Goal: Information Seeking & Learning: Learn about a topic

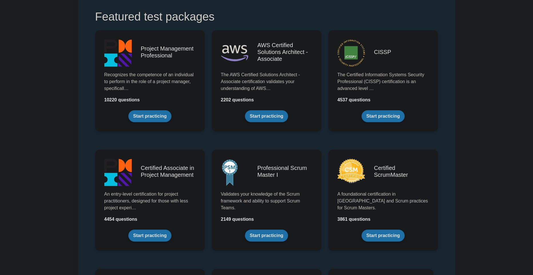
scroll to position [118, 0]
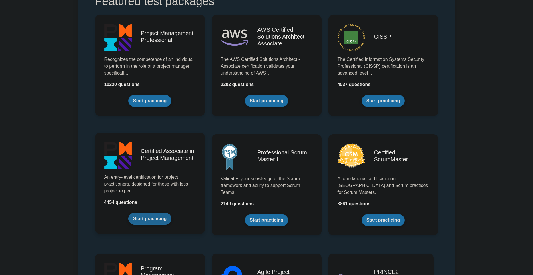
click at [156, 220] on link "Start practicing" at bounding box center [149, 219] width 43 height 12
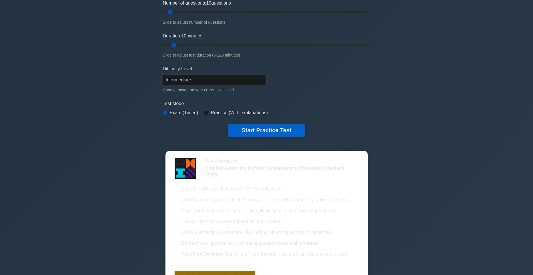
scroll to position [79, 0]
click at [208, 112] on input "radio" at bounding box center [206, 112] width 5 height 5
radio input "true"
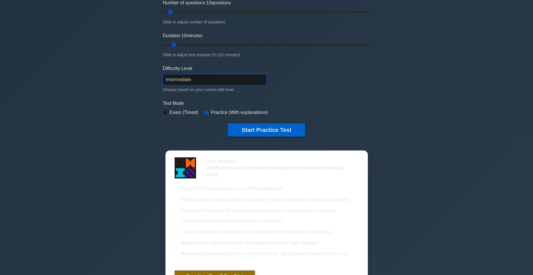
click at [163, 74] on select "Beginner Intermediate Expert" at bounding box center [215, 79] width 104 height 11
select select "beginner"
click option "Beginner" at bounding box center [0, 0] width 0 height 0
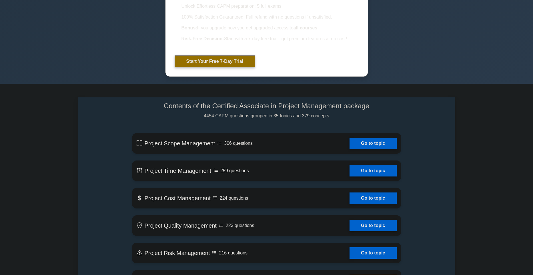
scroll to position [316, 0]
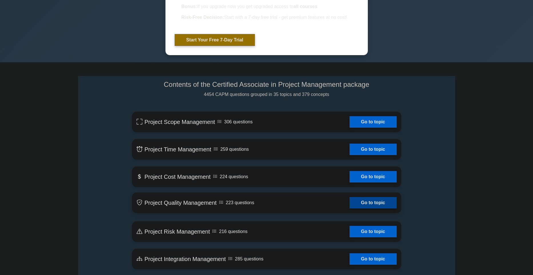
click at [379, 209] on link "Go to topic" at bounding box center [373, 202] width 47 height 11
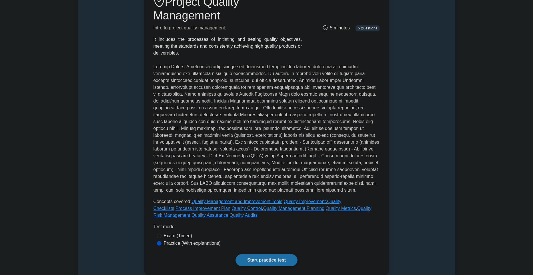
scroll to position [118, 0]
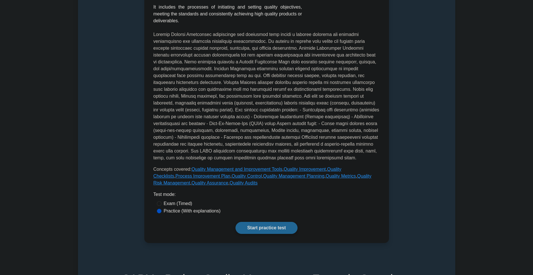
click at [269, 234] on link "Start practice test" at bounding box center [267, 228] width 62 height 12
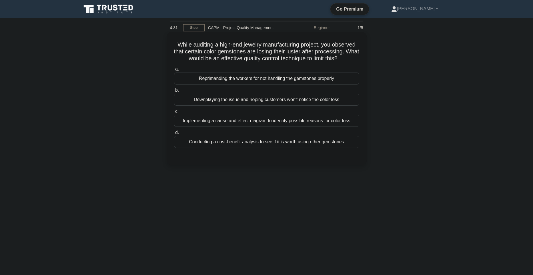
click at [198, 127] on div "Implementing a cause and effect diagram to identify possible reasons for color …" at bounding box center [266, 121] width 185 height 12
click at [174, 114] on input "c. Implementing a cause and effect diagram to identify possible reasons for col…" at bounding box center [174, 112] width 0 height 4
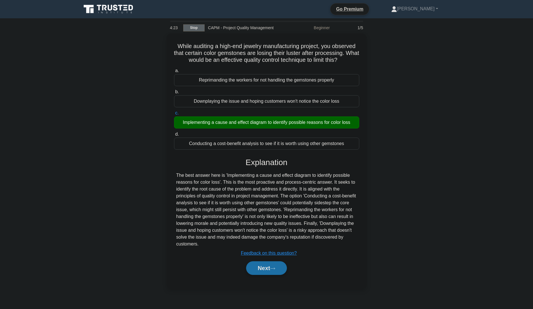
click at [195, 29] on link "Stop" at bounding box center [193, 27] width 21 height 7
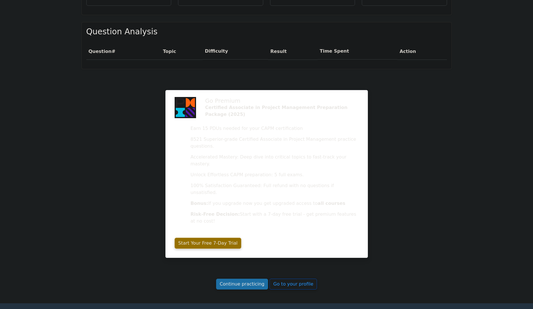
scroll to position [430, 0]
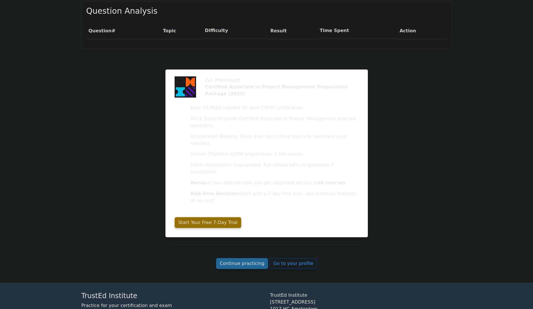
click at [238, 258] on link "Continue practicing" at bounding box center [242, 263] width 52 height 11
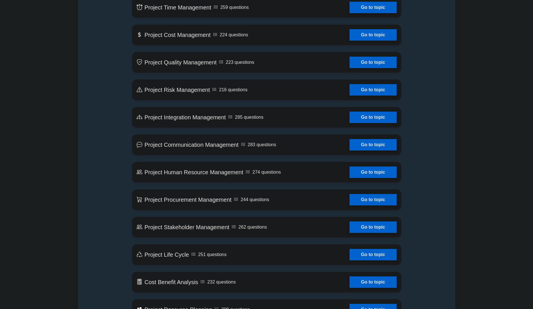
scroll to position [473, 0]
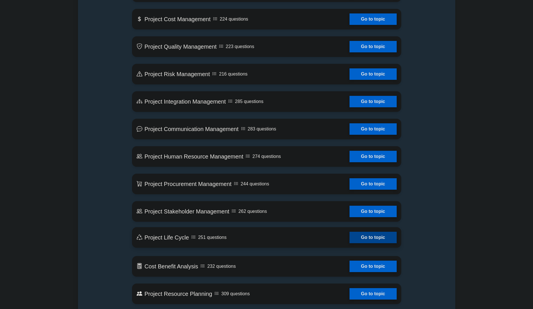
click at [373, 243] on link "Go to topic" at bounding box center [373, 237] width 47 height 11
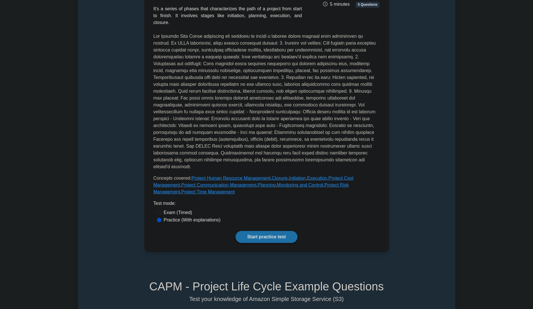
scroll to position [118, 0]
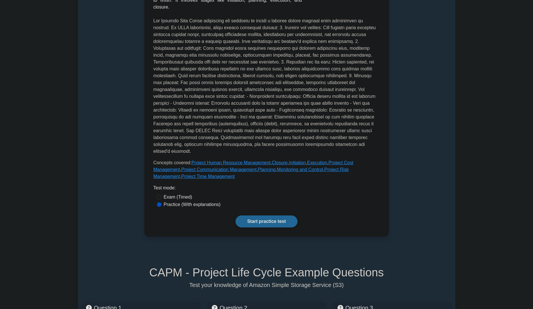
click at [264, 219] on link "Start practice test" at bounding box center [267, 221] width 62 height 12
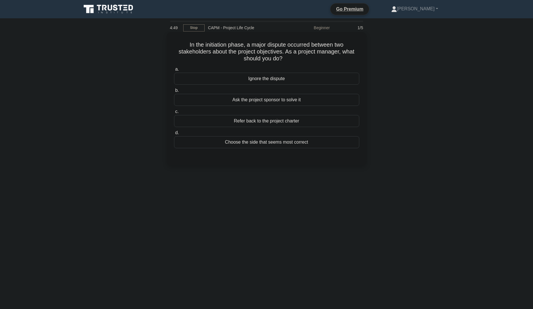
click at [281, 122] on div "Refer back to the project charter" at bounding box center [266, 121] width 185 height 12
click at [174, 114] on input "c. Refer back to the project charter" at bounding box center [174, 112] width 0 height 4
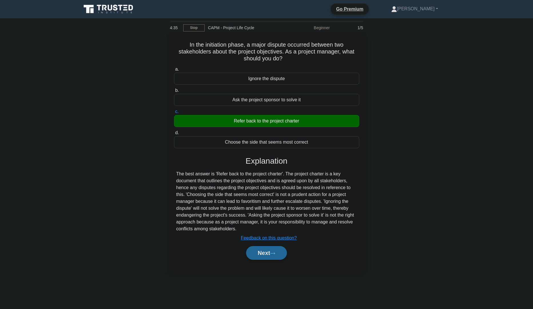
click at [262, 254] on button "Next" at bounding box center [266, 253] width 41 height 14
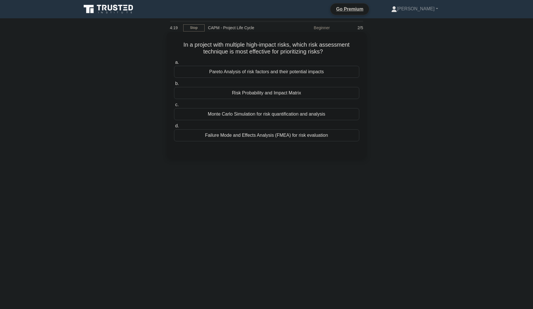
click at [321, 94] on div "Risk Probability and Impact Matrix" at bounding box center [266, 93] width 185 height 12
click at [174, 85] on input "b. Risk Probability and Impact Matrix" at bounding box center [174, 84] width 0 height 4
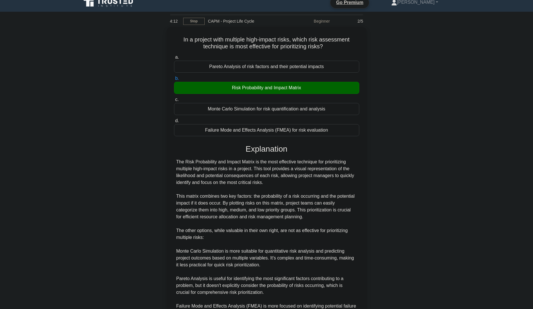
scroll to position [6, 0]
click at [174, 77] on input "b. Risk Probability and Impact Matrix" at bounding box center [174, 79] width 0 height 4
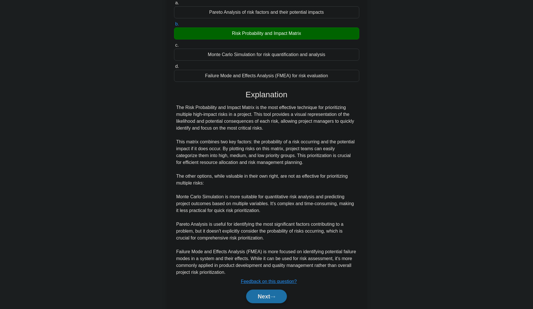
scroll to position [85, 0]
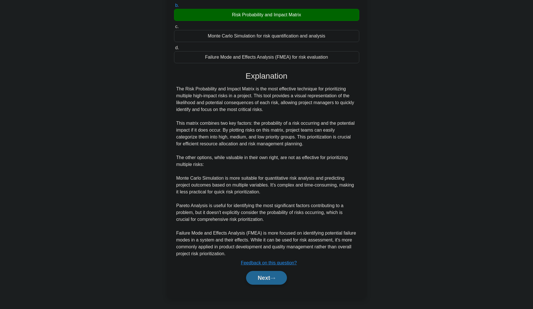
click at [275, 276] on button "Next" at bounding box center [266, 278] width 41 height 14
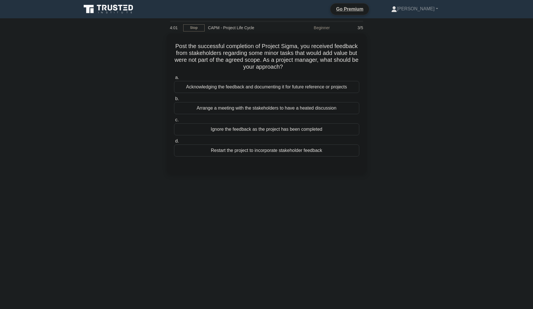
scroll to position [0, 0]
click at [302, 86] on div "Acknowledging the feedback and documenting it for future reference or projects" at bounding box center [266, 85] width 185 height 12
click at [174, 78] on input "a. Acknowledging the feedback and documenting it for future reference or projec…" at bounding box center [174, 76] width 0 height 4
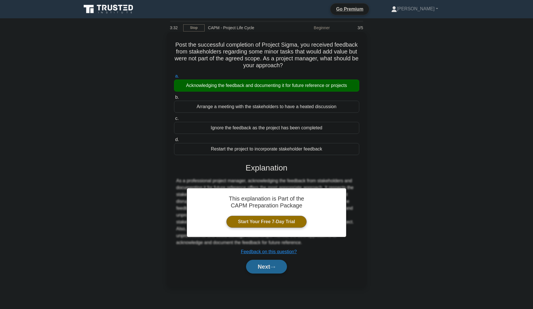
click at [269, 273] on button "Next" at bounding box center [266, 267] width 41 height 14
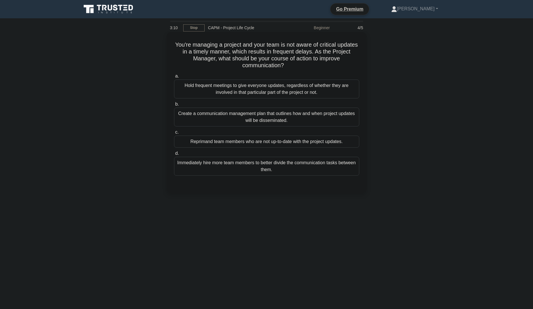
click at [260, 88] on div "Hold frequent meetings to give everyone updates, regardless of whether they are…" at bounding box center [266, 88] width 185 height 19
click at [174, 78] on input "a. Hold frequent meetings to give everyone updates, regardless of whether they …" at bounding box center [174, 76] width 0 height 4
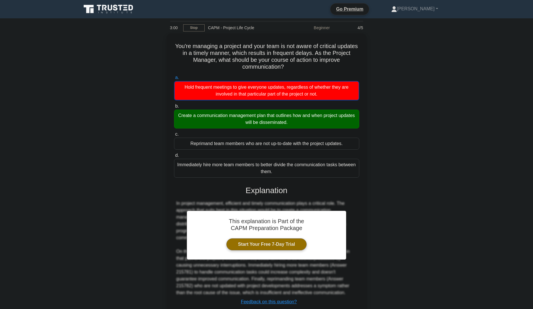
scroll to position [45, 0]
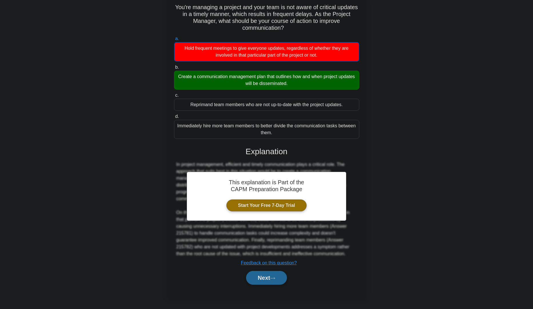
click at [266, 279] on button "Next" at bounding box center [266, 278] width 41 height 14
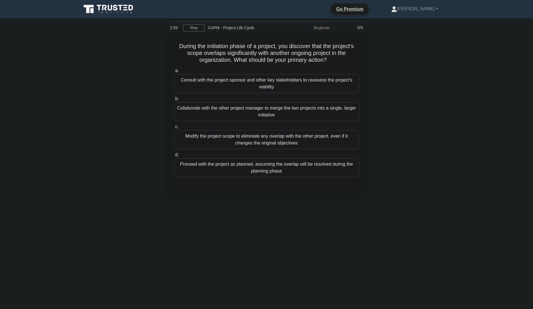
scroll to position [0, 0]
click at [277, 137] on div "Modify the project scope to eliminate any overlap with the other project, even …" at bounding box center [266, 138] width 185 height 19
click at [174, 127] on input "c. Modify the project scope to eliminate any overlap with the other project, ev…" at bounding box center [174, 126] width 0 height 4
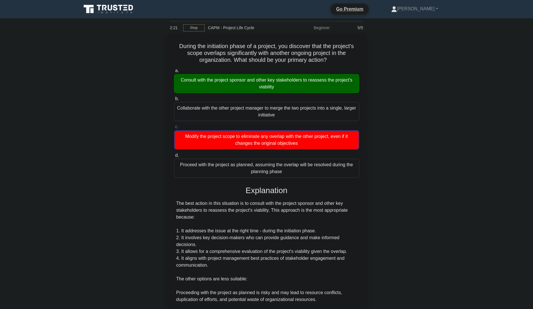
click at [174, 125] on input "c. Modify the project scope to eliminate any overlap with the other project, ev…" at bounding box center [174, 127] width 0 height 4
click at [411, 120] on div "During the initiation phase of a project, you discover that the project's scope…" at bounding box center [266, 232] width 377 height 399
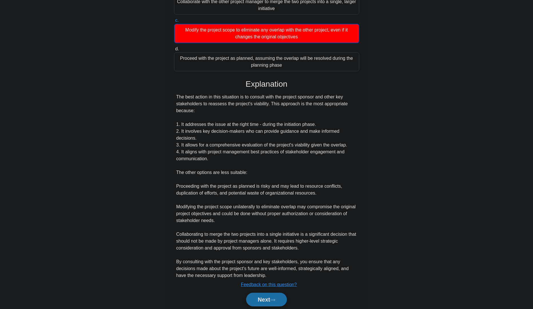
scroll to position [134, 0]
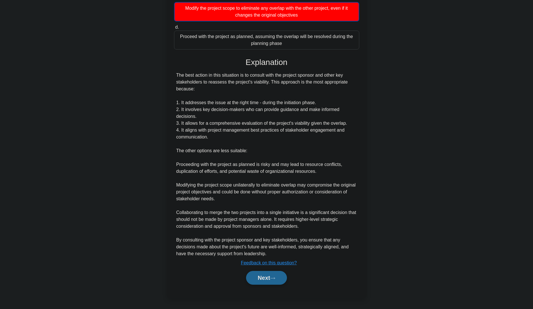
click at [273, 280] on button "Next" at bounding box center [266, 278] width 41 height 14
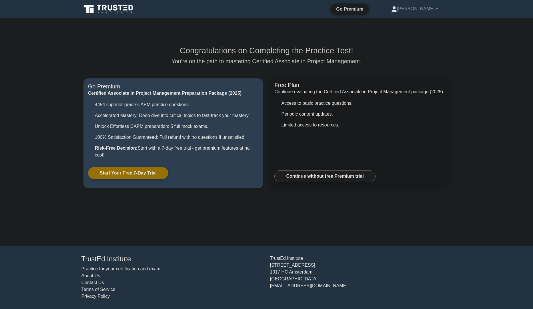
click at [329, 177] on link "Continue without free Premium trial" at bounding box center [324, 176] width 101 height 12
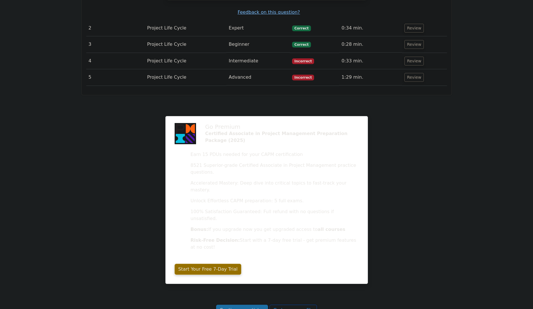
scroll to position [744, 0]
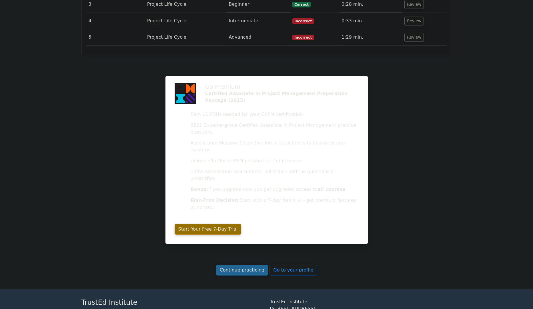
click at [250, 264] on link "Continue practicing" at bounding box center [242, 269] width 52 height 11
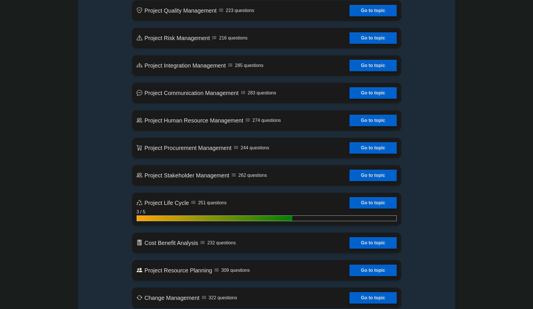
scroll to position [513, 0]
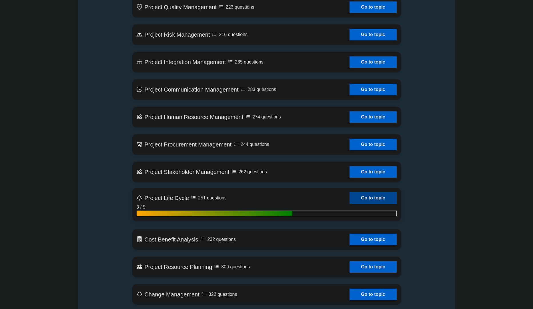
click at [376, 204] on link "Go to topic" at bounding box center [373, 197] width 47 height 11
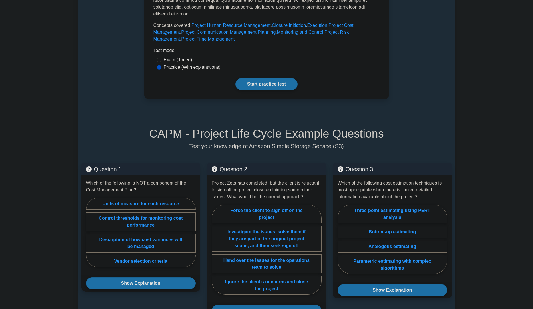
scroll to position [199, 0]
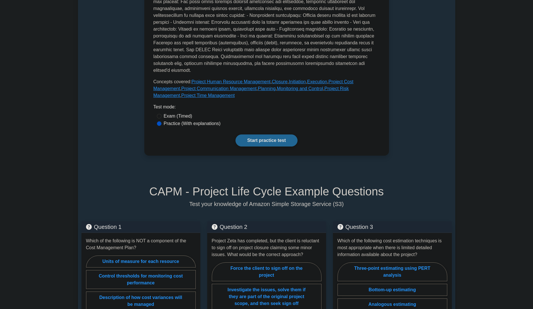
click at [277, 144] on link "Start practice test" at bounding box center [267, 140] width 62 height 12
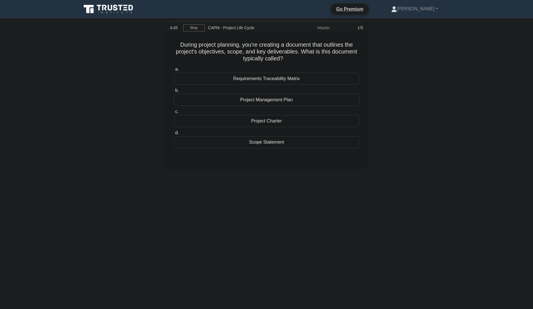
click at [277, 120] on div "Project Charter" at bounding box center [266, 121] width 185 height 12
click at [174, 114] on input "c. Project Charter" at bounding box center [174, 112] width 0 height 4
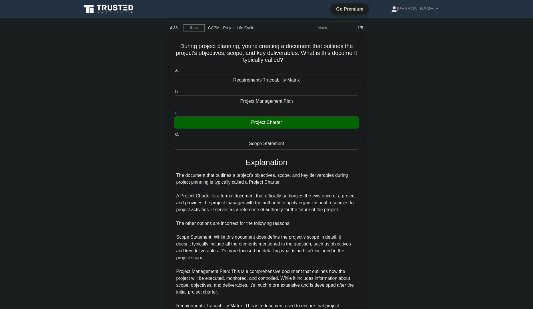
click at [174, 111] on input "c. Project Charter" at bounding box center [174, 113] width 0 height 4
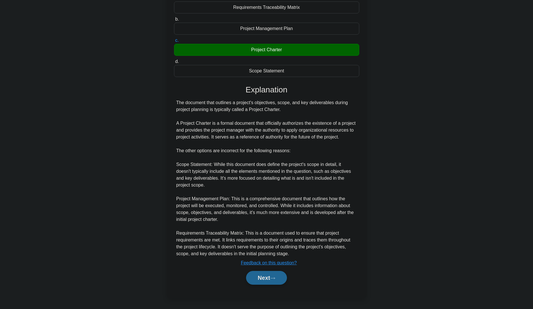
click at [270, 278] on button "Next" at bounding box center [266, 278] width 41 height 14
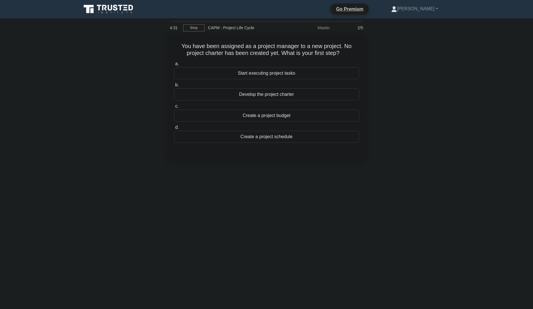
scroll to position [0, 0]
click at [271, 93] on div "Develop the project charter" at bounding box center [266, 93] width 185 height 12
click at [174, 85] on input "b. Develop the project charter" at bounding box center [174, 84] width 0 height 4
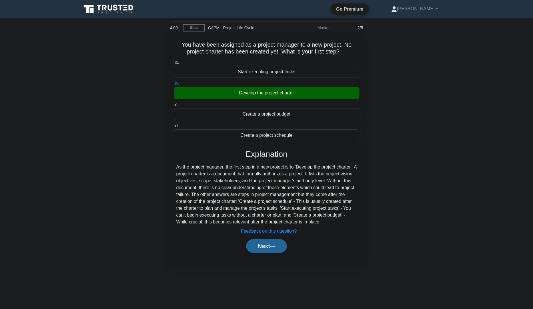
click at [263, 253] on button "Next" at bounding box center [266, 246] width 41 height 14
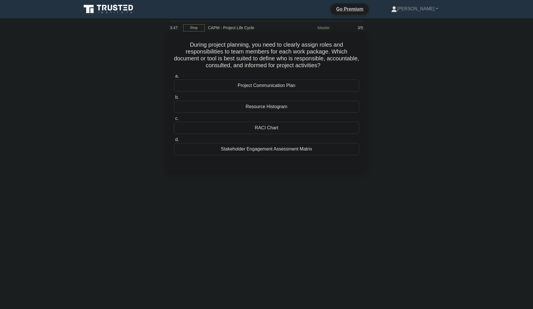
click at [277, 129] on div "RACI Chart" at bounding box center [266, 128] width 185 height 12
click at [174, 120] on input "c. RACI Chart" at bounding box center [174, 119] width 0 height 4
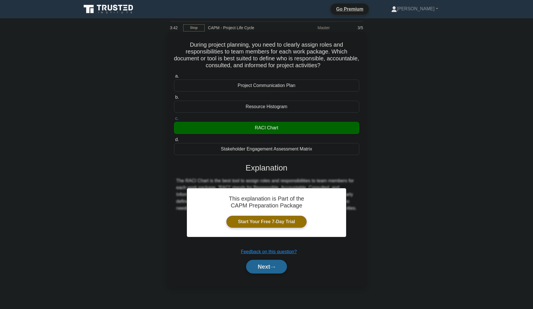
click at [263, 266] on button "Next" at bounding box center [266, 267] width 41 height 14
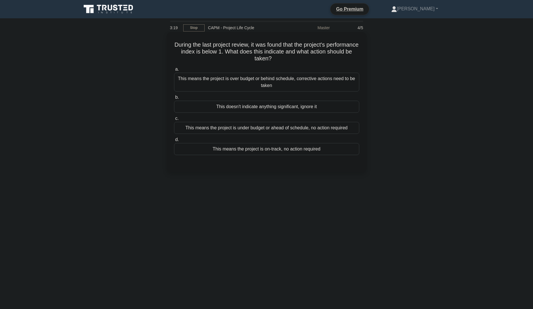
click at [304, 86] on div "This means the project is over budget or behind schedule, corrective actions ne…" at bounding box center [266, 82] width 185 height 19
click at [174, 71] on input "a. This means the project is over budget or behind schedule, corrective actions…" at bounding box center [174, 69] width 0 height 4
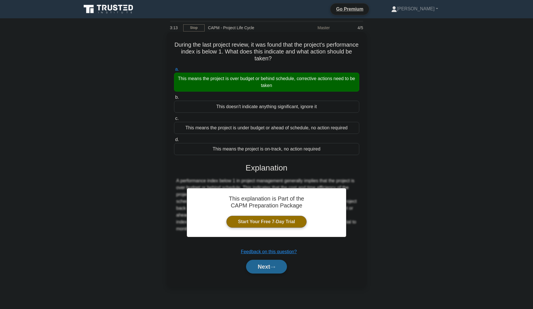
click at [262, 267] on button "Next" at bounding box center [266, 267] width 41 height 14
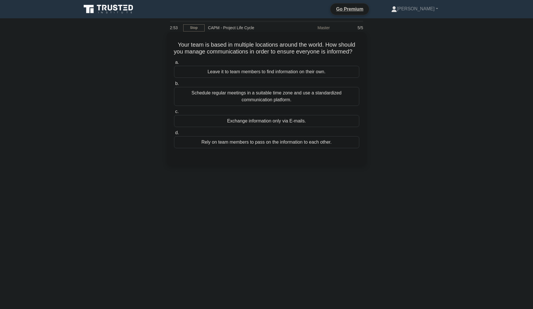
click at [337, 104] on div "Schedule regular meetings in a suitable time zone and use a standardized commun…" at bounding box center [266, 96] width 185 height 19
click at [174, 85] on input "b. Schedule regular meetings in a suitable time zone and use a standardized com…" at bounding box center [174, 84] width 0 height 4
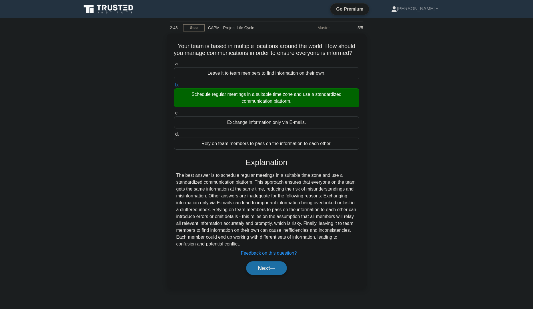
scroll to position [3, 0]
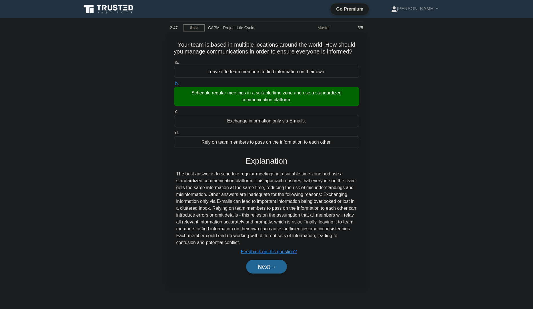
click at [272, 273] on button "Next" at bounding box center [266, 267] width 41 height 14
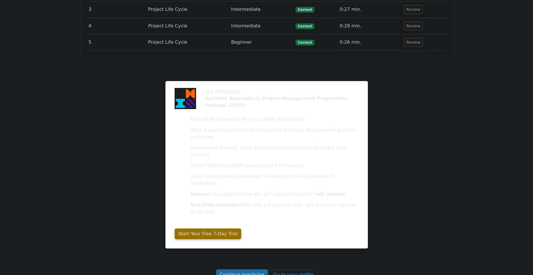
scroll to position [867, 0]
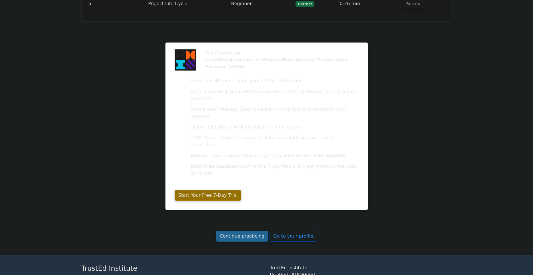
click at [242, 231] on link "Continue practicing" at bounding box center [242, 236] width 52 height 11
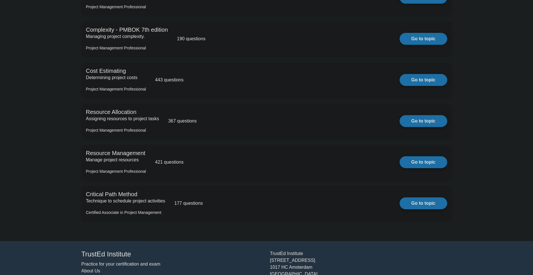
scroll to position [1287, 0]
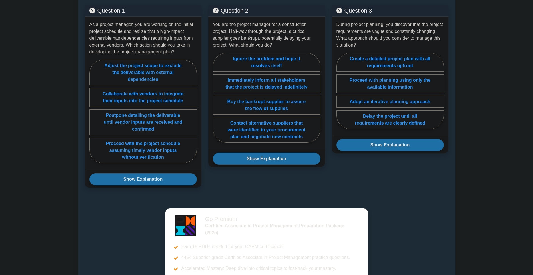
scroll to position [473, 0]
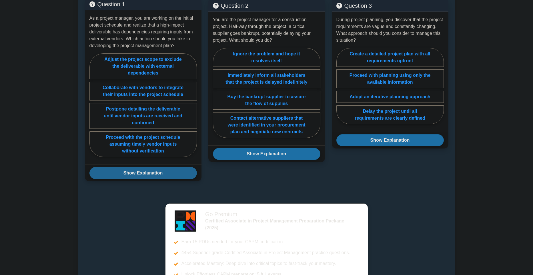
click at [143, 179] on button "Show Explanation" at bounding box center [142, 173] width 107 height 12
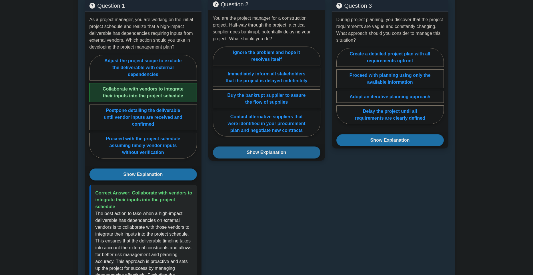
click at [263, 159] on button "Show Explanation" at bounding box center [266, 153] width 107 height 12
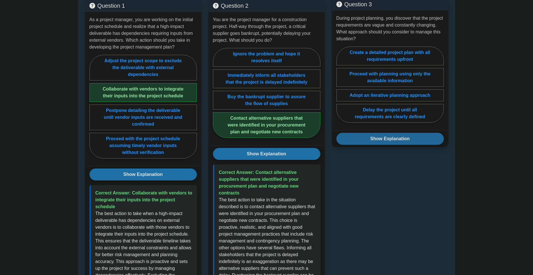
click at [401, 145] on button "Show Explanation" at bounding box center [390, 139] width 107 height 12
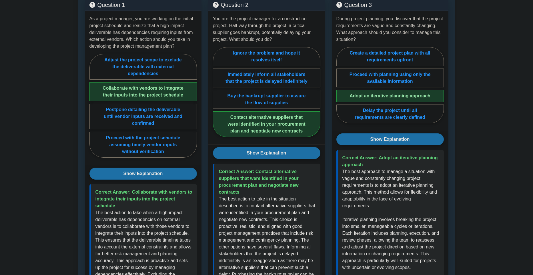
scroll to position [476, 0]
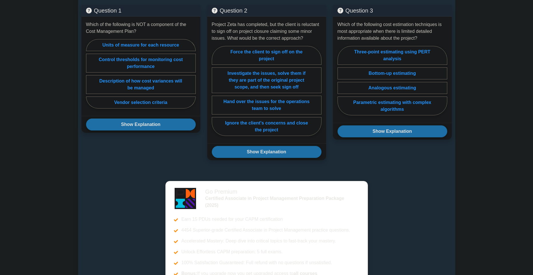
scroll to position [395, 0]
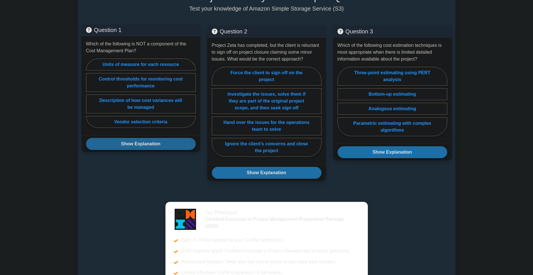
click at [149, 146] on button "Show Explanation" at bounding box center [141, 144] width 110 height 12
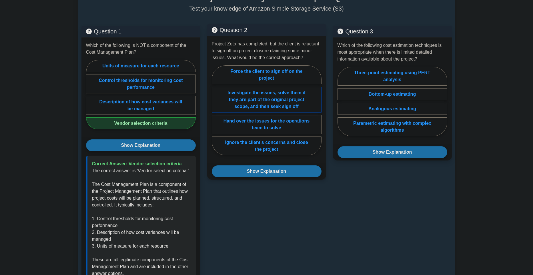
click at [276, 105] on label "Investigate the issues, solve them if they are part of the original project sco…" at bounding box center [267, 100] width 110 height 26
click at [216, 110] on input "Investigate the issues, solve them if they are part of the original project sco…" at bounding box center [214, 112] width 4 height 4
radio input "true"
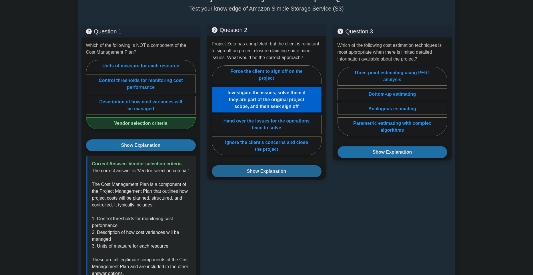
click at [264, 178] on button "Show Explanation" at bounding box center [267, 172] width 110 height 12
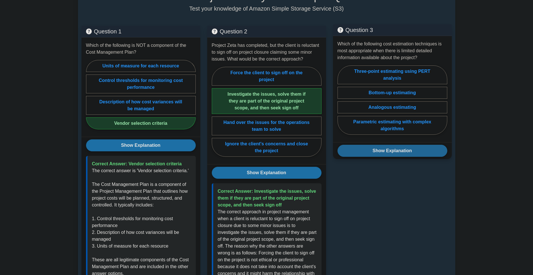
click at [396, 150] on button "Show Explanation" at bounding box center [393, 151] width 110 height 12
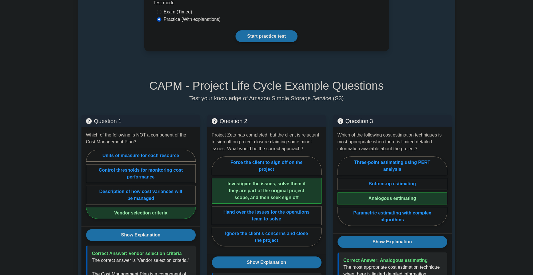
scroll to position [226, 0]
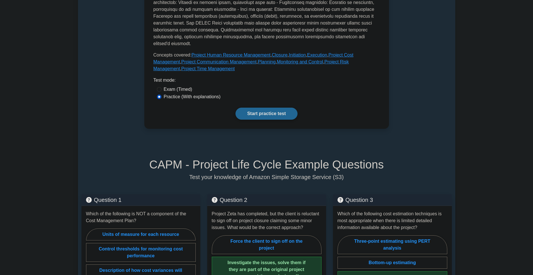
click at [276, 114] on link "Start practice test" at bounding box center [267, 114] width 62 height 12
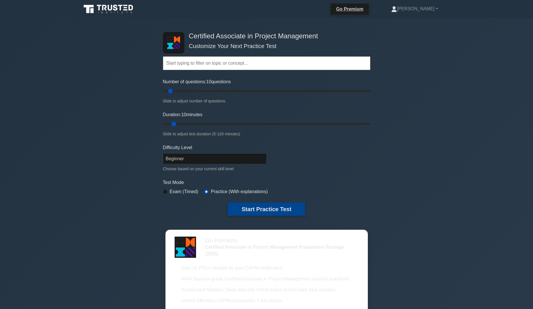
click at [284, 211] on button "Start Practice Test" at bounding box center [266, 208] width 77 height 13
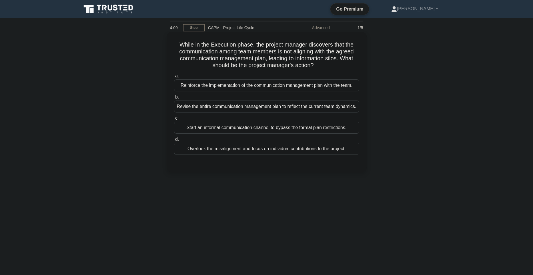
click at [338, 90] on div "Reinforce the implementation of the communication management plan with the team." at bounding box center [266, 85] width 185 height 12
click at [174, 78] on input "a. Reinforce the implementation of the communication management plan with the t…" at bounding box center [174, 76] width 0 height 4
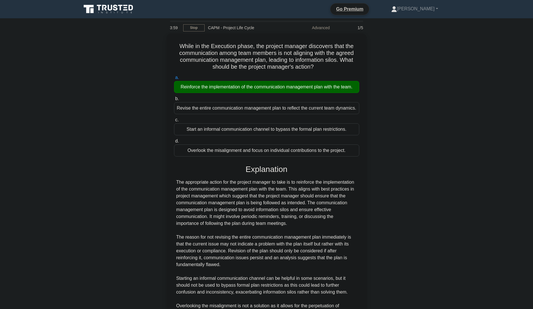
scroll to position [92, 0]
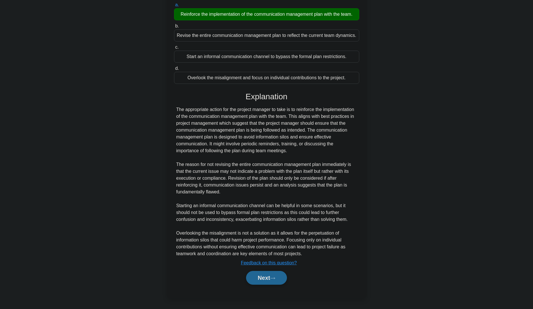
click at [255, 275] on button "Next" at bounding box center [266, 278] width 41 height 14
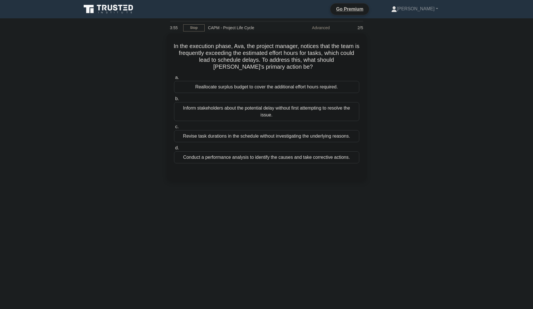
scroll to position [0, 0]
click at [286, 156] on div "Conduct a performance analysis to identify the causes and take corrective actio…" at bounding box center [266, 156] width 185 height 12
click at [174, 148] on input "d. Conduct a performance analysis to identify the causes and take corrective ac…" at bounding box center [174, 147] width 0 height 4
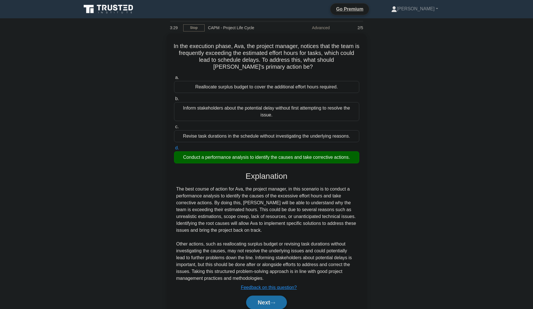
click at [488, 90] on main "3:29 Stop CAPM - Project Life Cycle Advanced 2/5 In the execution phase, Ava, t…" at bounding box center [266, 174] width 533 height 313
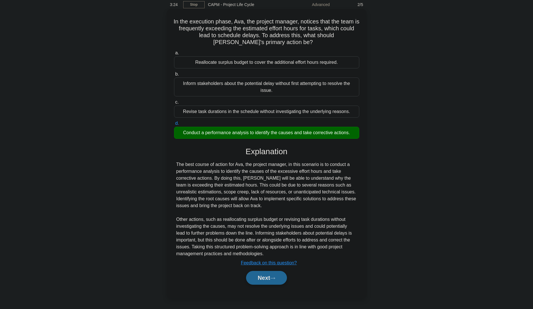
click at [261, 275] on button "Next" at bounding box center [266, 278] width 41 height 14
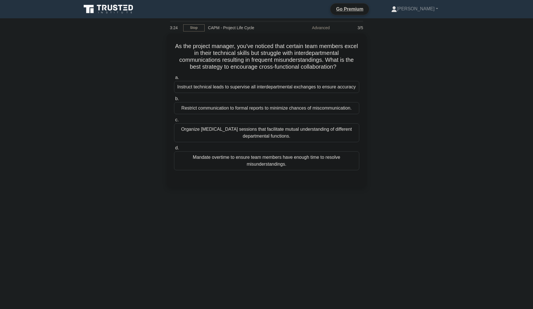
scroll to position [0, 0]
click at [345, 141] on div "Organize cross-training sessions that facilitate mutual understanding of differ…" at bounding box center [266, 131] width 185 height 19
click at [174, 120] on input "c. Organize cross-training sessions that facilitate mutual understanding of dif…" at bounding box center [174, 119] width 0 height 4
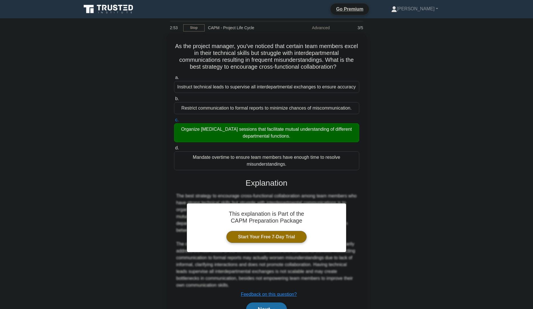
scroll to position [44, 0]
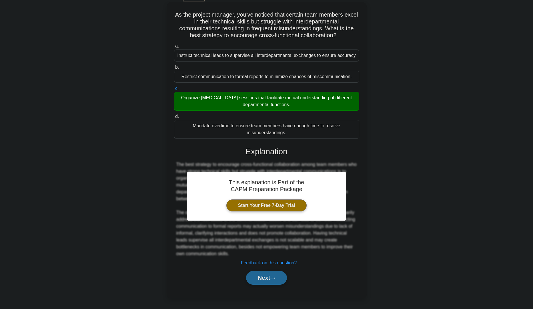
click at [260, 275] on button "Next" at bounding box center [266, 278] width 41 height 14
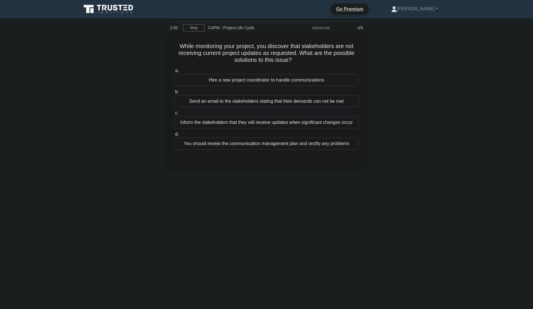
scroll to position [0, 0]
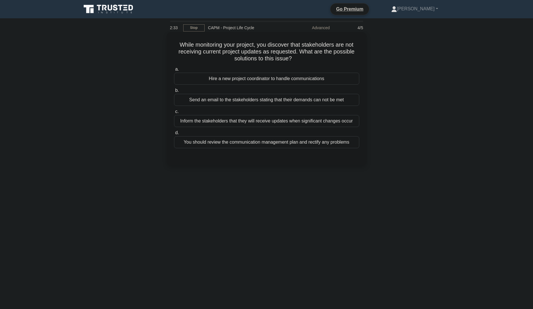
click at [283, 148] on div "You should review the communication management plan and rectify any problems" at bounding box center [266, 142] width 185 height 12
click at [174, 135] on input "d. You should review the communication management plan and rectify any problems" at bounding box center [174, 133] width 0 height 4
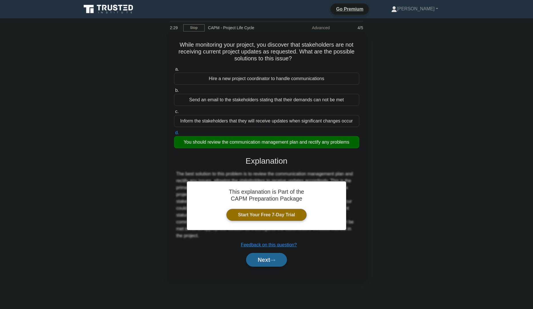
click at [259, 266] on button "Next" at bounding box center [266, 260] width 41 height 14
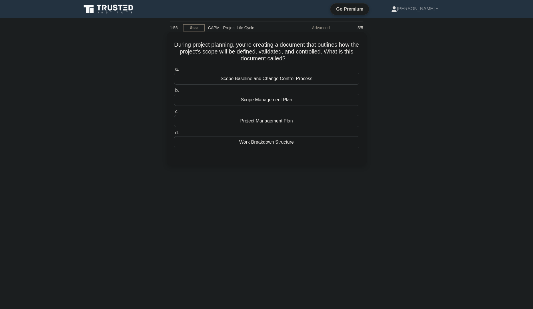
click at [325, 99] on div "Scope Management Plan" at bounding box center [266, 100] width 185 height 12
click at [174, 92] on input "b. Scope Management Plan" at bounding box center [174, 91] width 0 height 4
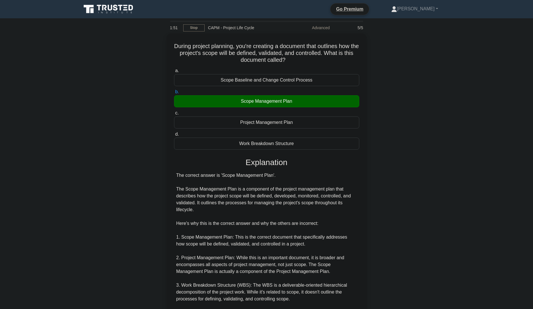
click at [446, 83] on div "During project planning, you're creating a document that outlines how the proje…" at bounding box center [266, 225] width 377 height 385
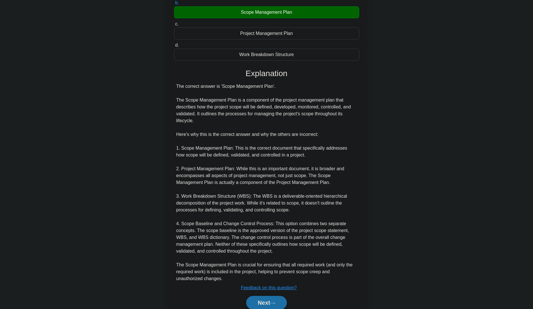
scroll to position [113, 0]
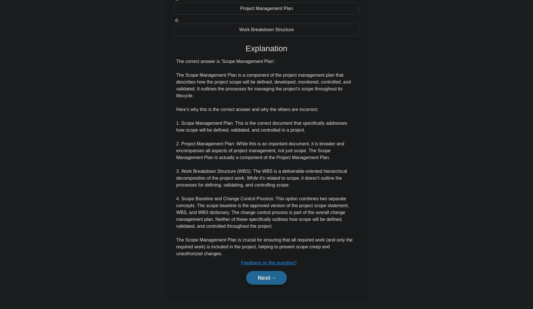
click at [251, 275] on button "Next" at bounding box center [266, 278] width 41 height 14
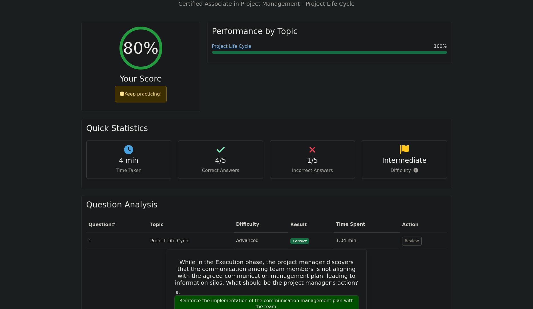
scroll to position [237, 0]
click at [333, 154] on h4 "1/5" at bounding box center [312, 158] width 75 height 8
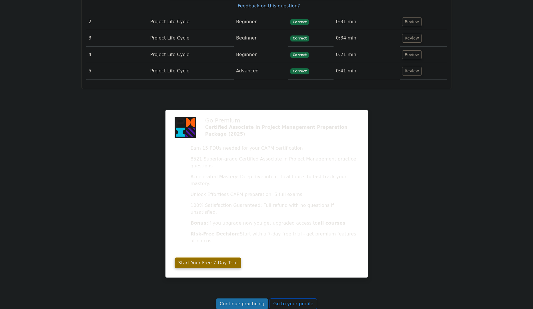
scroll to position [841, 0]
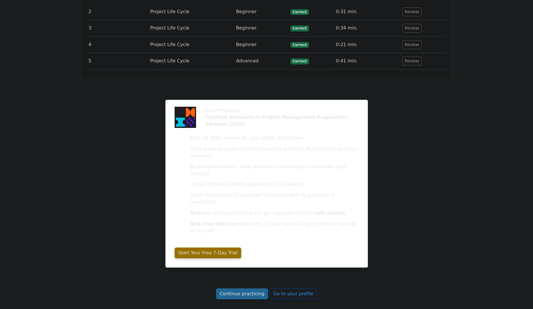
click at [240, 288] on link "Continue practicing" at bounding box center [242, 293] width 52 height 11
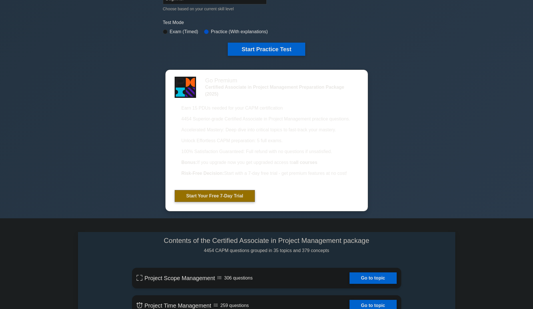
scroll to position [118, 0]
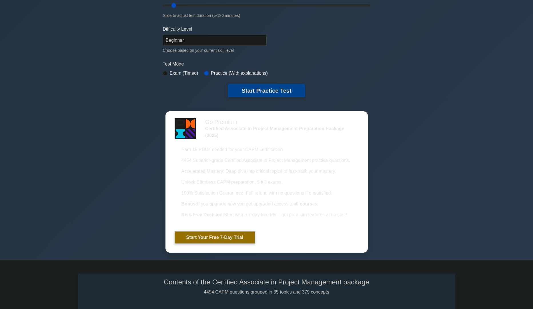
click at [281, 89] on button "Start Practice Test" at bounding box center [266, 90] width 77 height 13
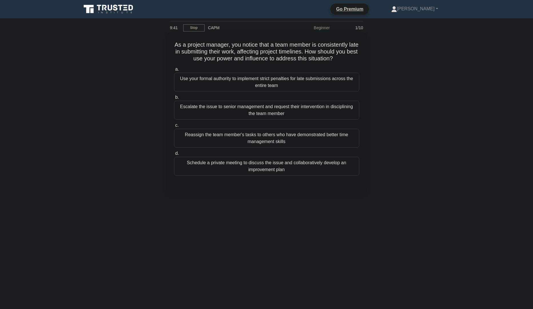
click at [286, 172] on div "Schedule a private meeting to discuss the issue and collaboratively develop an …" at bounding box center [266, 166] width 185 height 19
click at [174, 155] on input "d. Schedule a private meeting to discuss the issue and collaboratively develop …" at bounding box center [174, 154] width 0 height 4
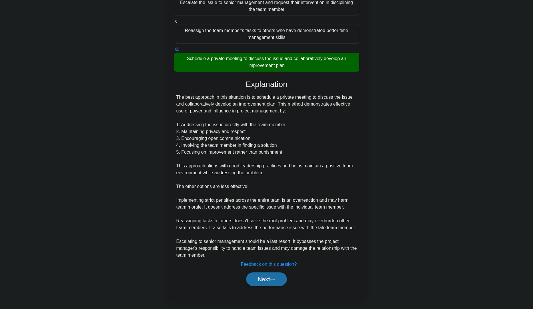
scroll to position [120, 0]
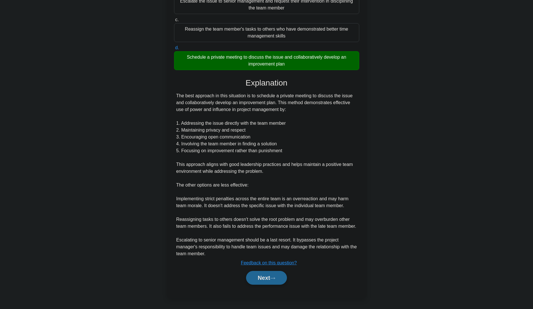
click at [257, 278] on button "Next" at bounding box center [266, 278] width 41 height 14
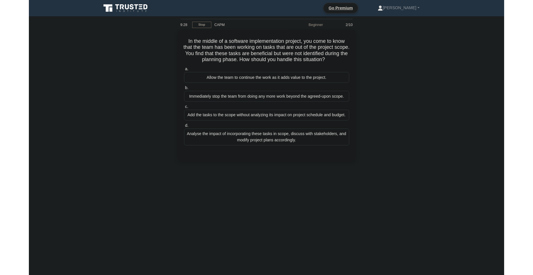
scroll to position [0, 0]
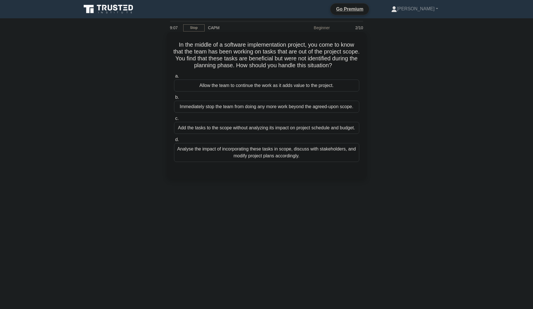
click at [243, 91] on div "Allow the team to continue the work as it adds value to the project." at bounding box center [266, 85] width 185 height 12
click at [174, 78] on input "a. Allow the team to continue the work as it adds value to the project." at bounding box center [174, 76] width 0 height 4
click at [334, 162] on div "Analyse the impact of incorporating these tasks in scope, discuss with stakehol…" at bounding box center [266, 152] width 185 height 19
click at [174, 142] on input "d. Analyse the impact of incorporating these tasks in scope, discuss with stake…" at bounding box center [174, 140] width 0 height 4
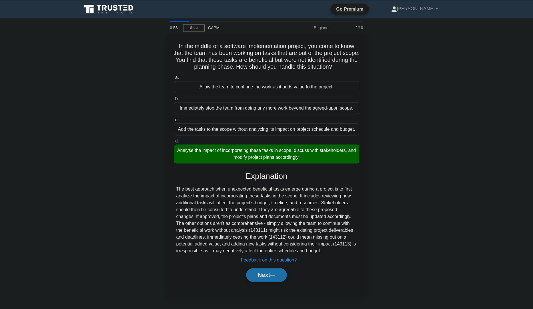
scroll to position [23, 0]
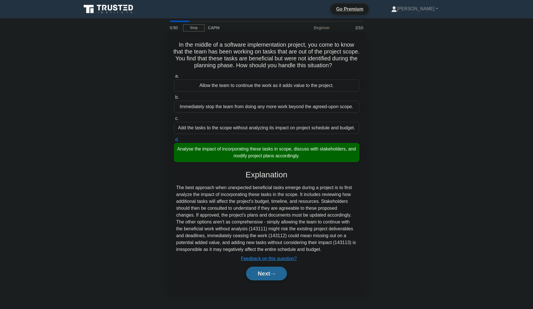
click at [267, 276] on button "Next" at bounding box center [266, 273] width 41 height 14
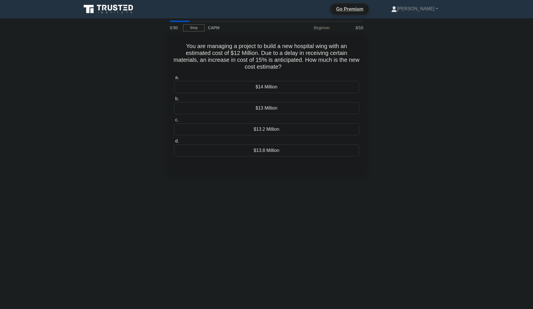
scroll to position [0, 0]
click at [279, 150] on div "$13.8 Million" at bounding box center [266, 149] width 185 height 12
click at [174, 142] on input "d. $13.8 Million" at bounding box center [174, 140] width 0 height 4
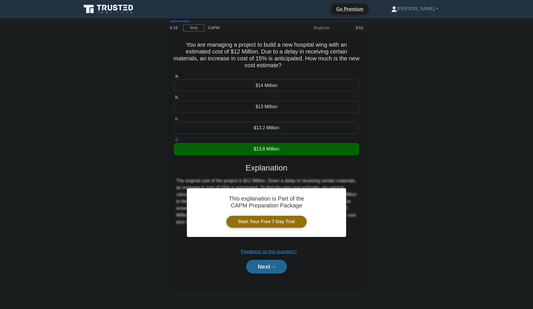
click at [260, 263] on button "Next" at bounding box center [266, 267] width 41 height 14
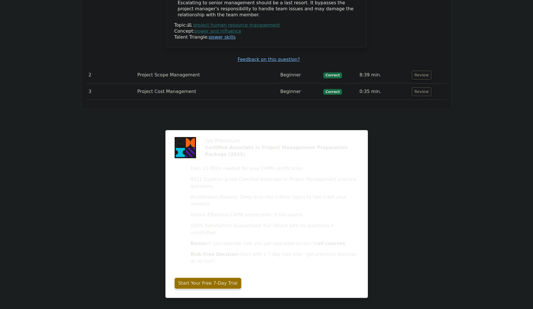
scroll to position [831, 0]
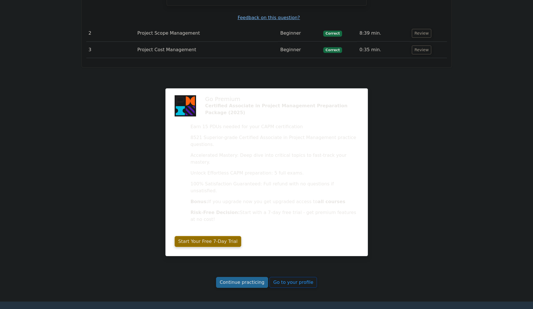
click at [252, 277] on link "Continue practicing" at bounding box center [242, 282] width 52 height 11
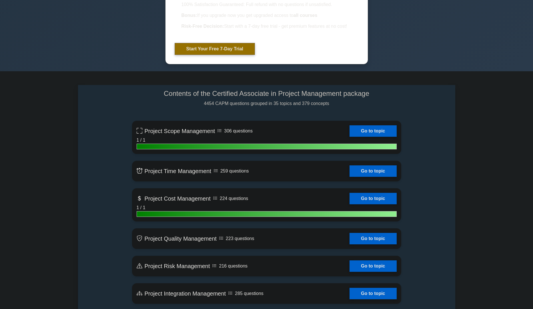
scroll to position [316, 0]
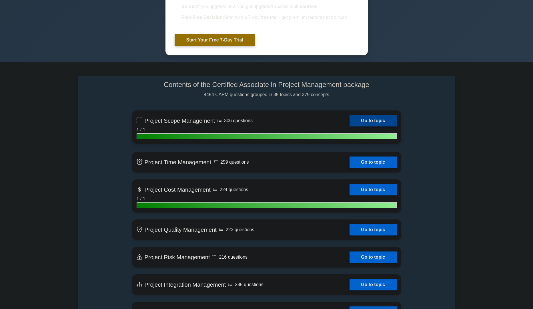
click at [377, 126] on link "Go to topic" at bounding box center [373, 120] width 47 height 11
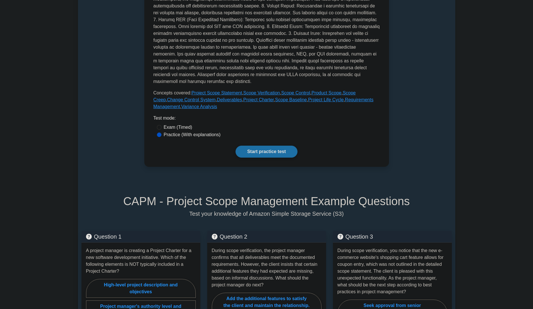
scroll to position [197, 0]
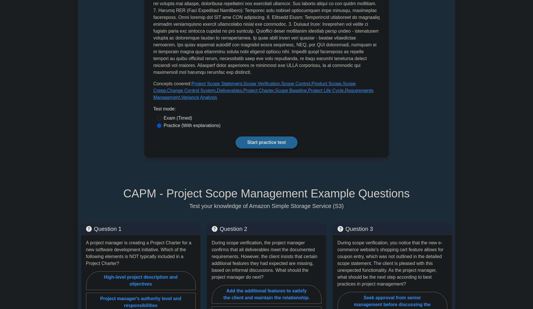
click at [282, 148] on link "Start practice test" at bounding box center [267, 142] width 62 height 12
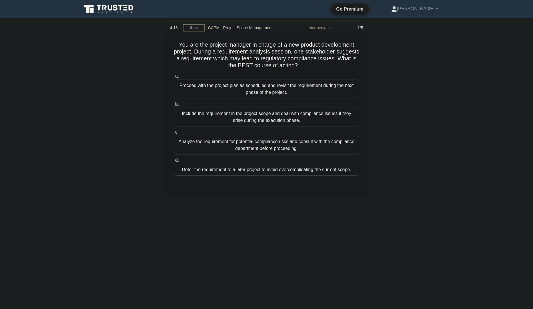
click at [354, 148] on div "Analyze the requirement for potential compliance risks and consult with the com…" at bounding box center [266, 145] width 185 height 19
click at [174, 134] on input "c. Analyze the requirement for potential compliance risks and consult with the …" at bounding box center [174, 132] width 0 height 4
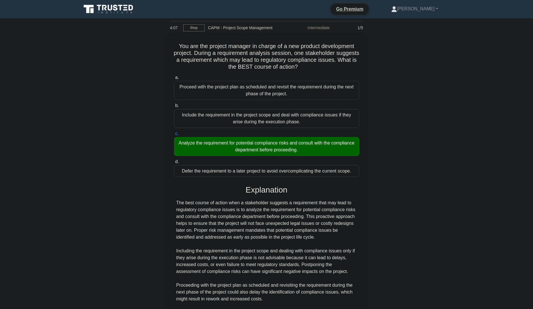
scroll to position [99, 0]
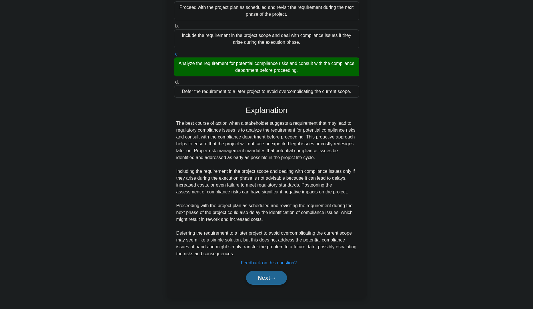
click at [268, 278] on button "Next" at bounding box center [266, 278] width 41 height 14
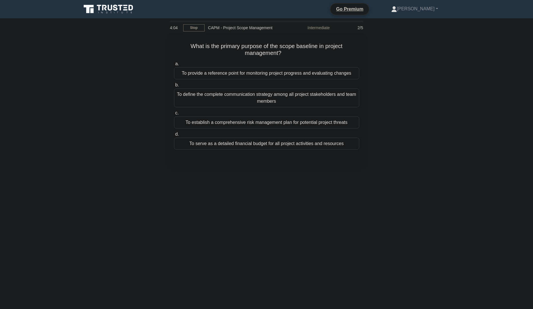
scroll to position [0, 0]
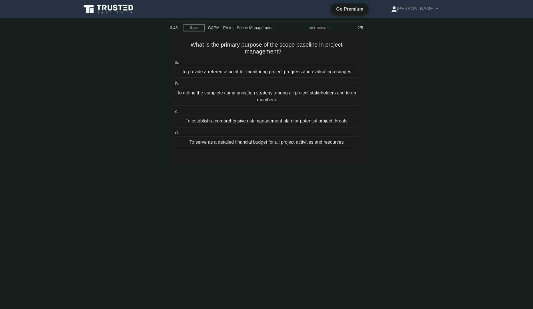
click at [325, 78] on div "To provide a reference point for monitoring project progress and evaluating cha…" at bounding box center [266, 72] width 185 height 12
click at [174, 64] on input "a. To provide a reference point for monitoring project progress and evaluating …" at bounding box center [174, 63] width 0 height 4
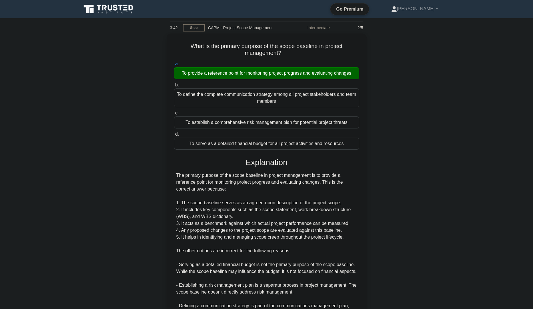
scroll to position [99, 0]
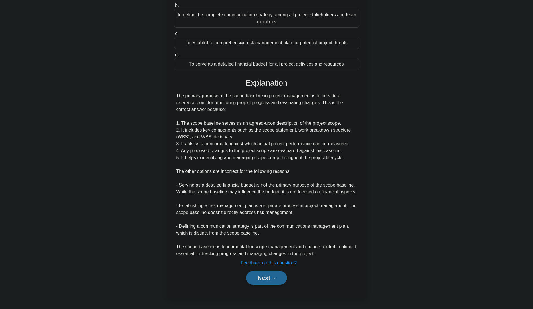
click at [256, 275] on button "Next" at bounding box center [266, 278] width 41 height 14
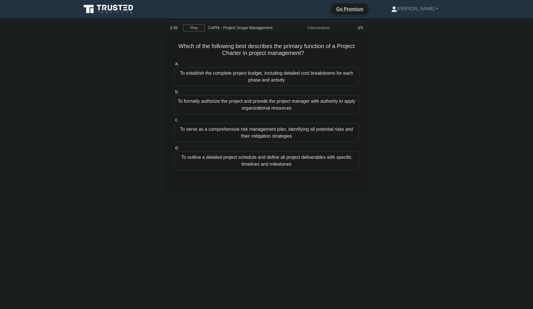
scroll to position [0, 0]
click at [324, 106] on div "To formally authorize the project and provide the project manager with authorit…" at bounding box center [266, 103] width 185 height 19
click at [174, 92] on input "b. To formally authorize the project and provide the project manager with autho…" at bounding box center [174, 91] width 0 height 4
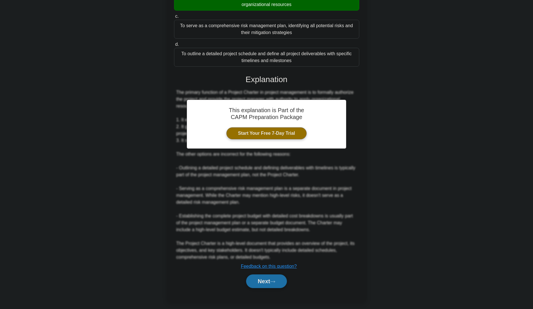
scroll to position [106, 0]
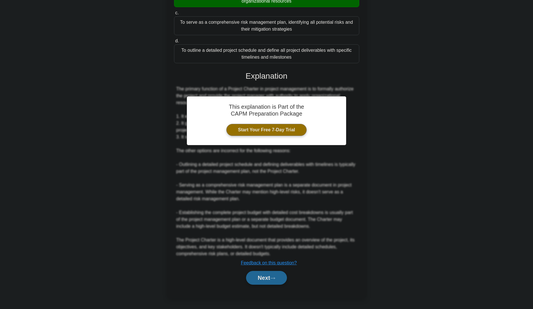
click at [276, 281] on button "Next" at bounding box center [266, 278] width 41 height 14
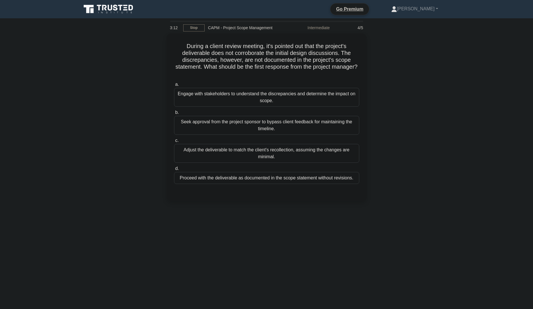
scroll to position [0, 0]
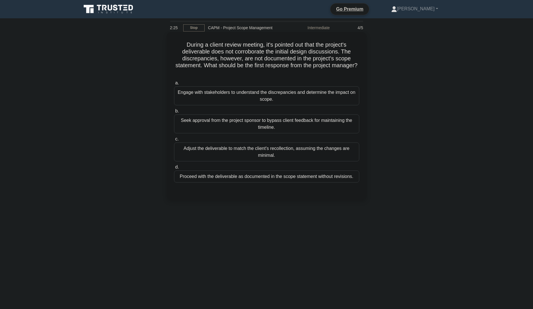
click at [347, 97] on div "Engage with stakeholders to understand the discrepancies and determine the impa…" at bounding box center [266, 95] width 185 height 19
click at [174, 85] on input "a. Engage with stakeholders to understand the discrepancies and determine the i…" at bounding box center [174, 83] width 0 height 4
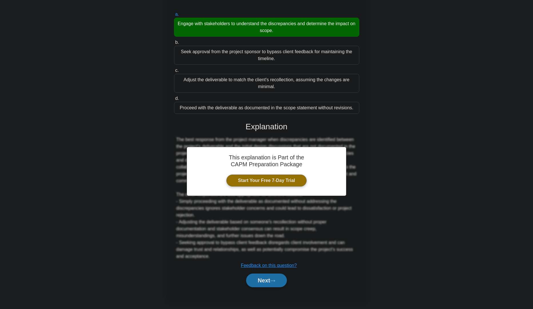
scroll to position [85, 0]
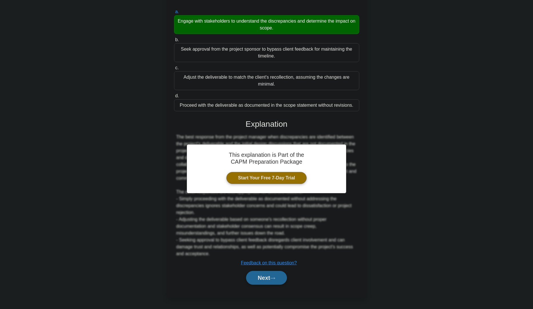
click at [257, 278] on button "Next" at bounding box center [266, 278] width 41 height 14
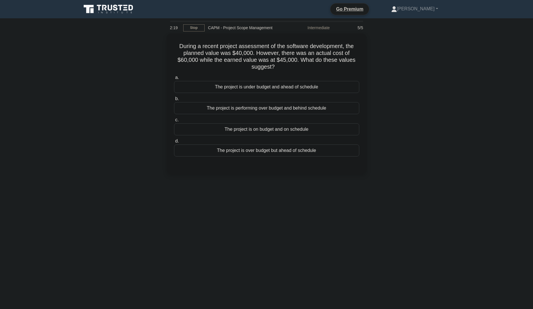
scroll to position [0, 0]
click at [333, 109] on div "The project is performing over budget and behind schedule" at bounding box center [266, 107] width 185 height 12
click at [174, 99] on input "b. The project is performing over budget and behind schedule" at bounding box center [174, 97] width 0 height 4
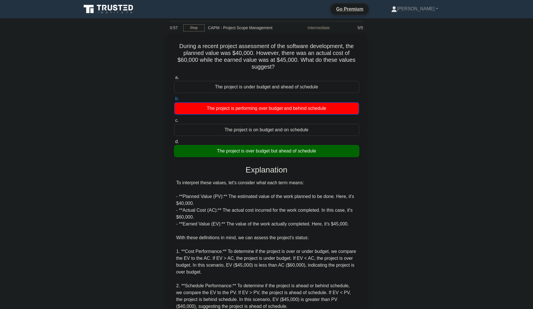
scroll to position [99, 0]
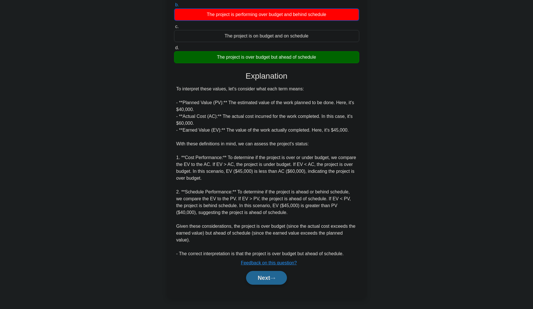
click at [268, 281] on button "Next" at bounding box center [266, 278] width 41 height 14
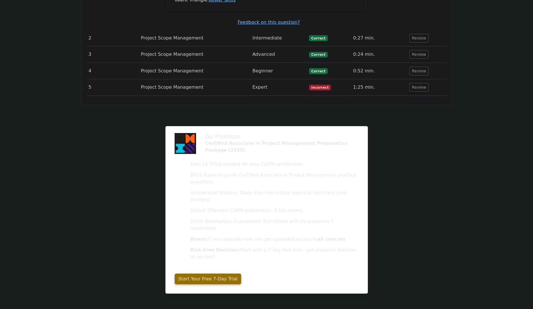
scroll to position [756, 0]
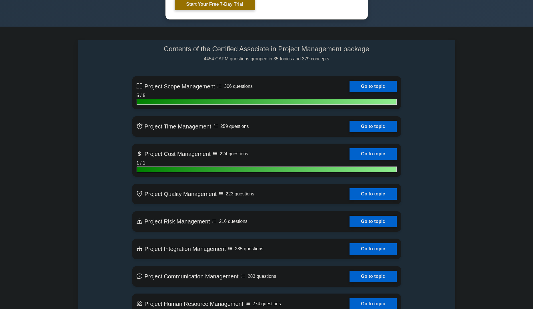
scroll to position [276, 0]
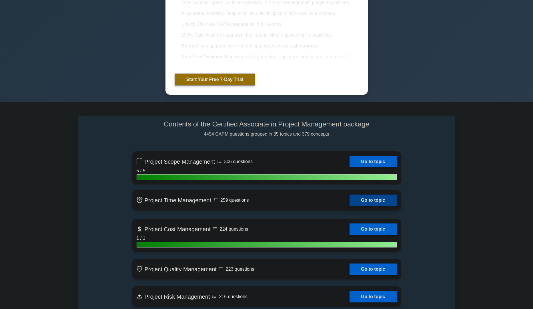
click at [387, 206] on link "Go to topic" at bounding box center [373, 199] width 47 height 11
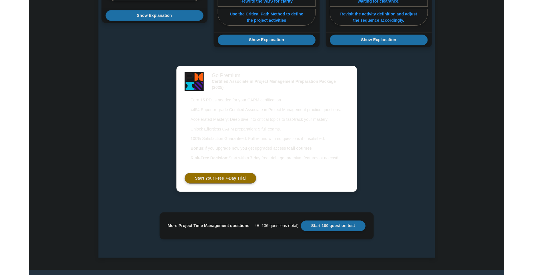
scroll to position [592, 0]
